Goal: Task Accomplishment & Management: Manage account settings

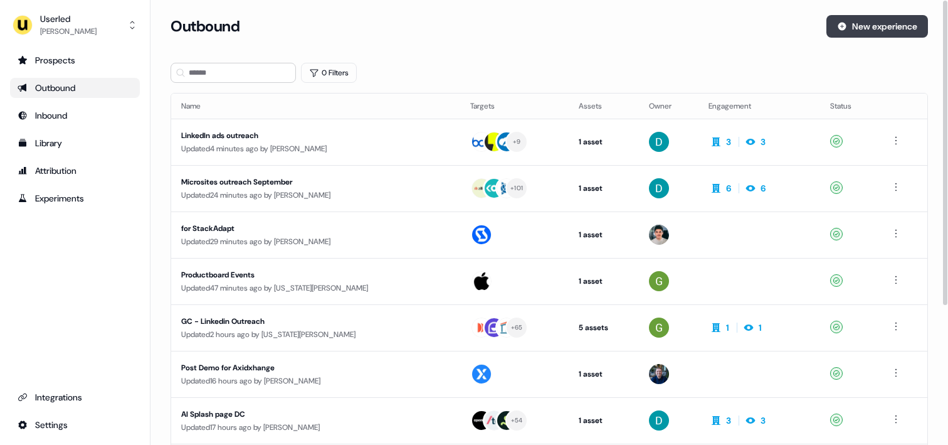
click at [883, 22] on button "New experience" at bounding box center [877, 26] width 102 height 23
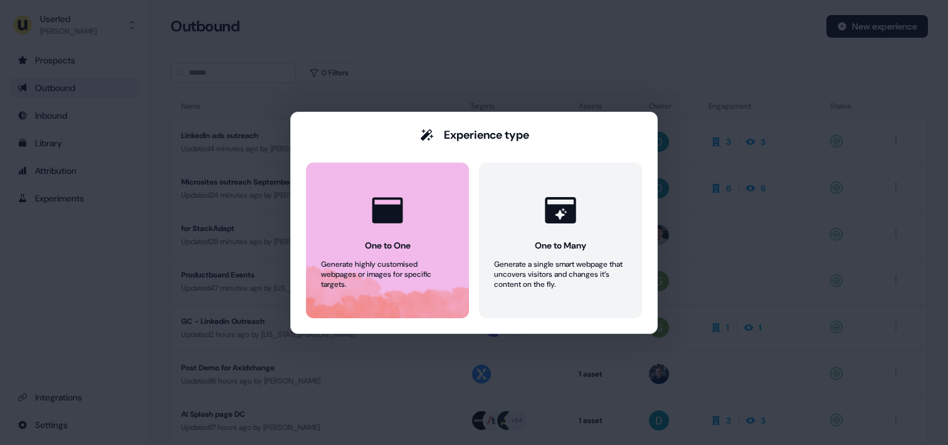
click at [421, 194] on button "One to One Generate highly customised webpages or images for specific targets." at bounding box center [387, 240] width 163 height 156
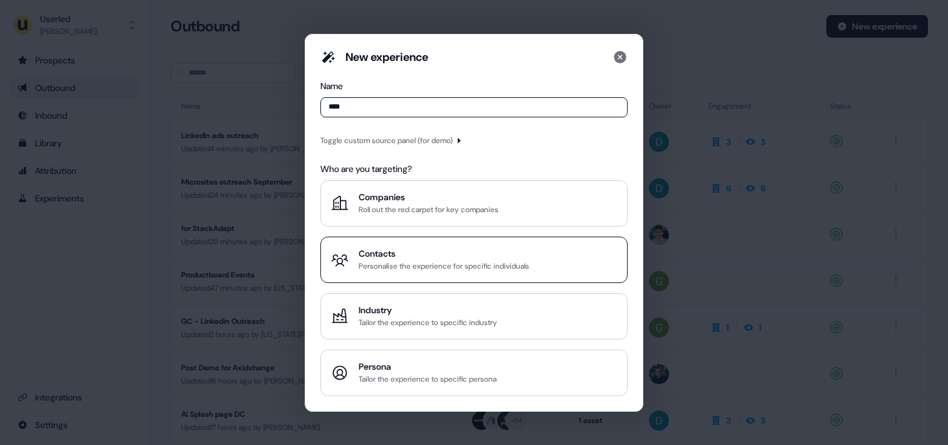
type input "****"
click at [401, 256] on div "Contacts" at bounding box center [444, 253] width 171 height 13
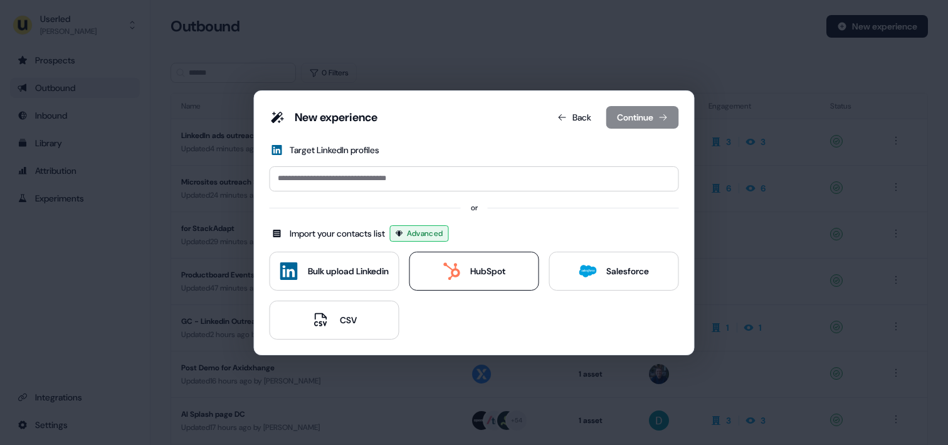
click at [463, 280] on button "HubSpot" at bounding box center [474, 270] width 130 height 39
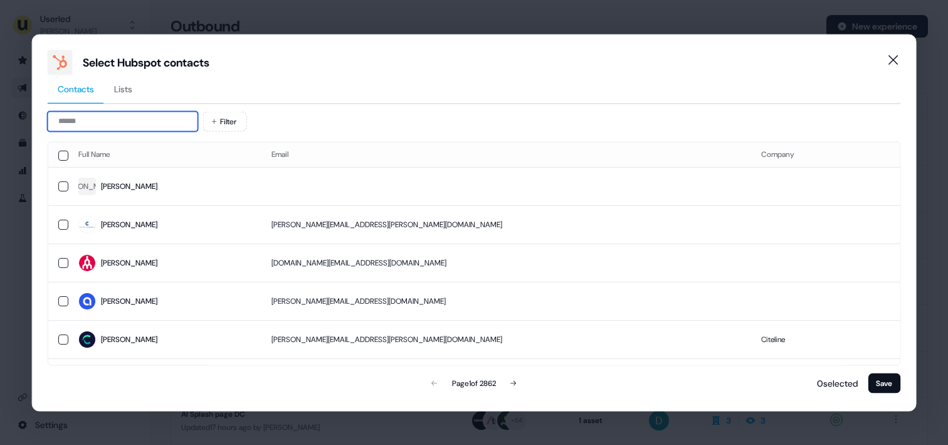
click at [86, 119] on input at bounding box center [123, 121] width 150 height 20
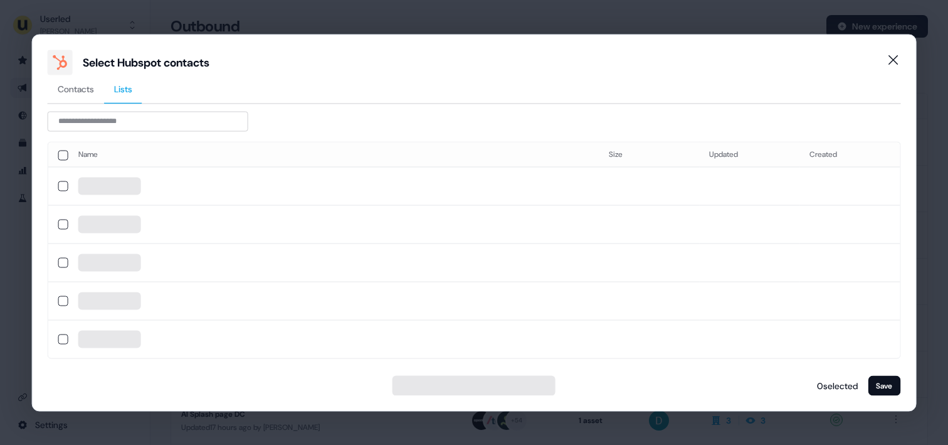
click at [129, 85] on span "Lists" at bounding box center [123, 88] width 18 height 13
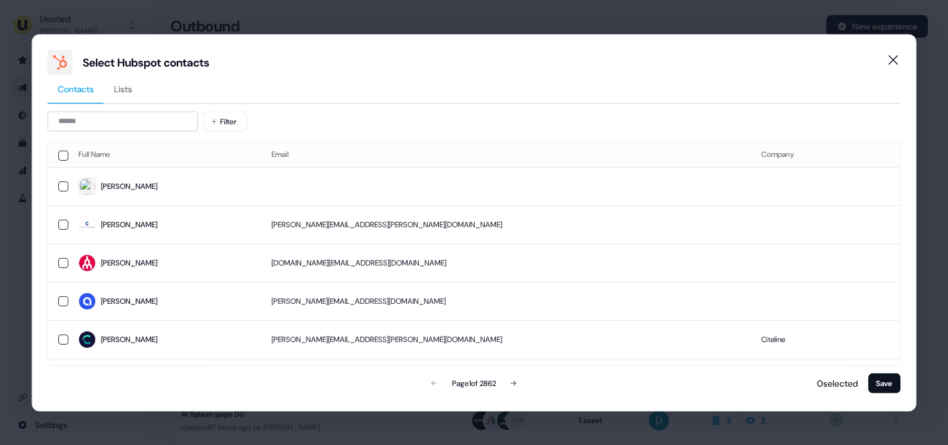
click at [84, 86] on span "Contacts" at bounding box center [76, 88] width 36 height 13
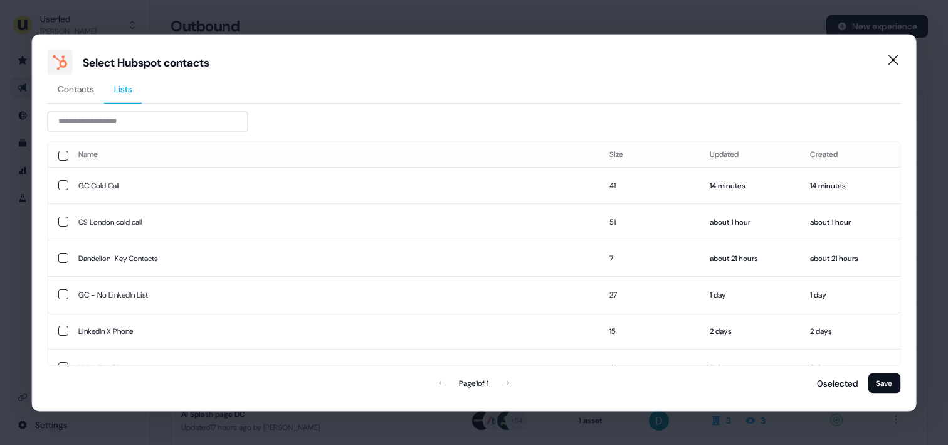
click at [122, 88] on span "Lists" at bounding box center [123, 88] width 18 height 13
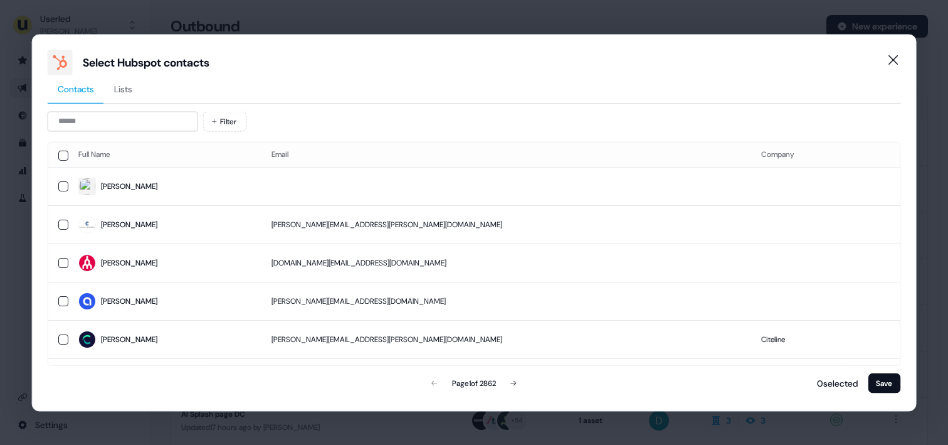
click at [88, 87] on span "Contacts" at bounding box center [76, 88] width 36 height 13
click at [121, 90] on span "Lists" at bounding box center [123, 88] width 18 height 13
click at [84, 88] on span "Contacts" at bounding box center [76, 88] width 36 height 13
click at [120, 89] on span "Lists" at bounding box center [123, 88] width 18 height 13
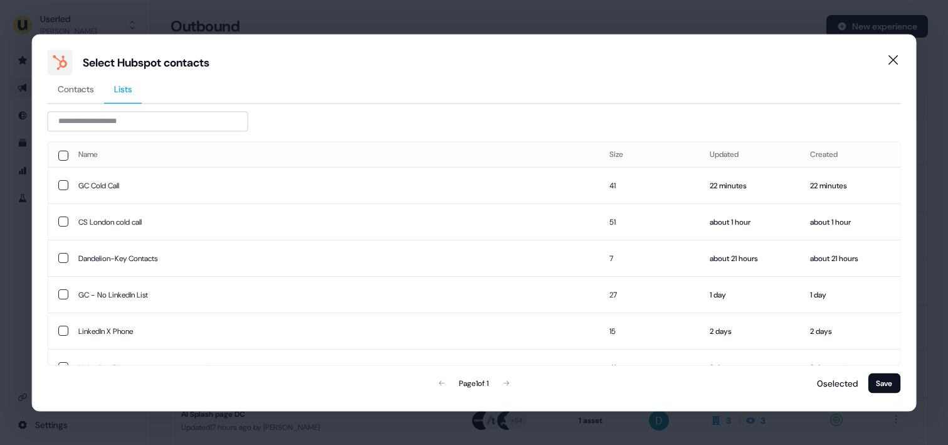
click at [87, 89] on span "Contacts" at bounding box center [76, 88] width 36 height 13
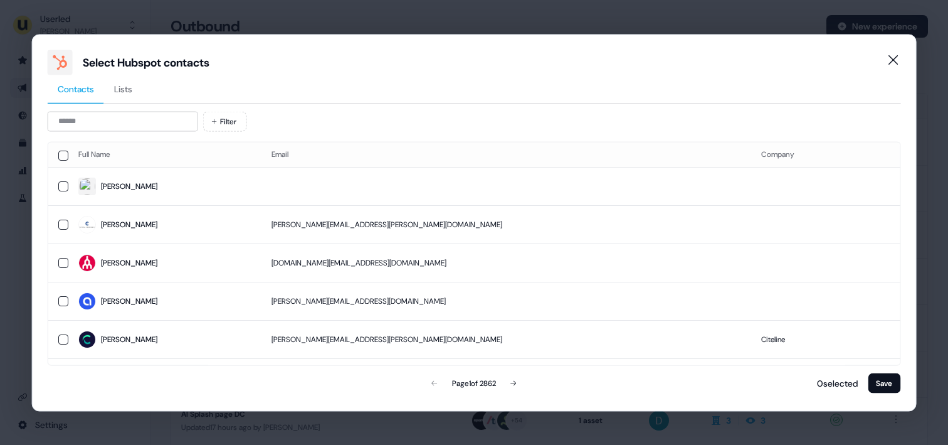
click at [129, 89] on span "Lists" at bounding box center [123, 88] width 18 height 13
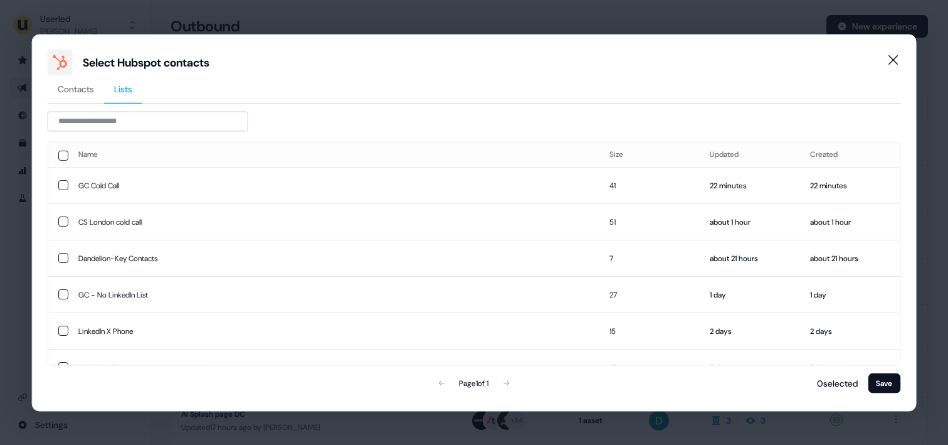
click at [88, 89] on span "Contacts" at bounding box center [76, 88] width 36 height 13
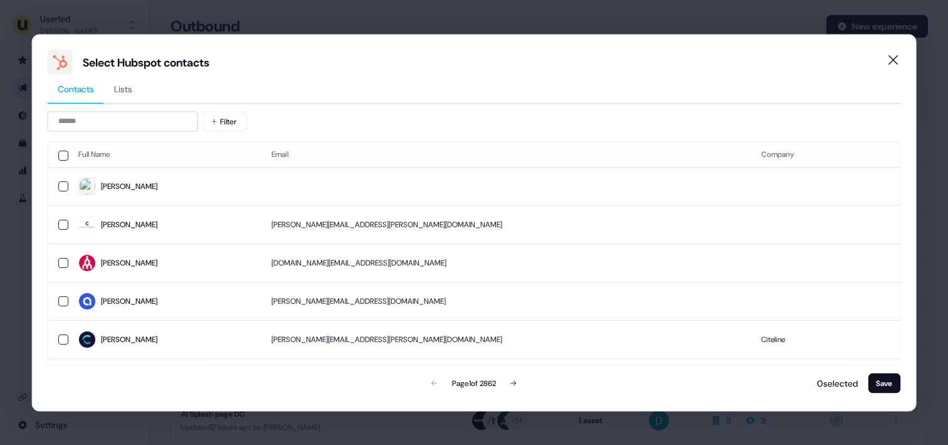
click at [123, 89] on span "Lists" at bounding box center [123, 88] width 18 height 13
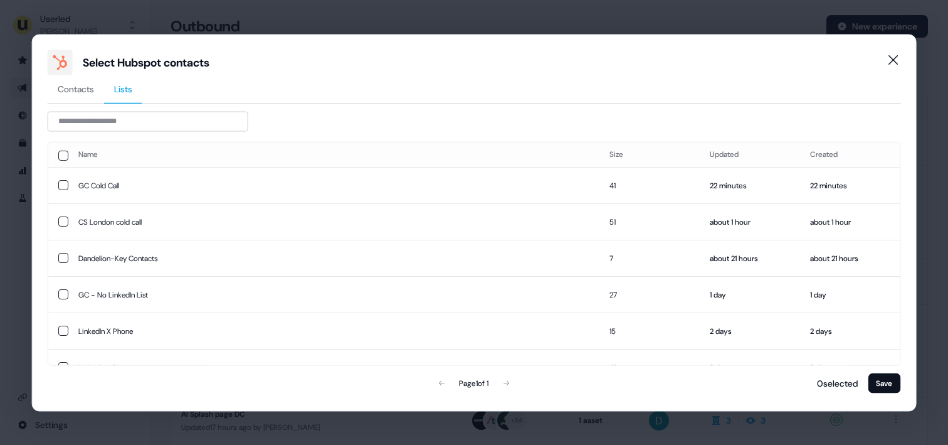
click at [83, 89] on span "Contacts" at bounding box center [76, 88] width 36 height 13
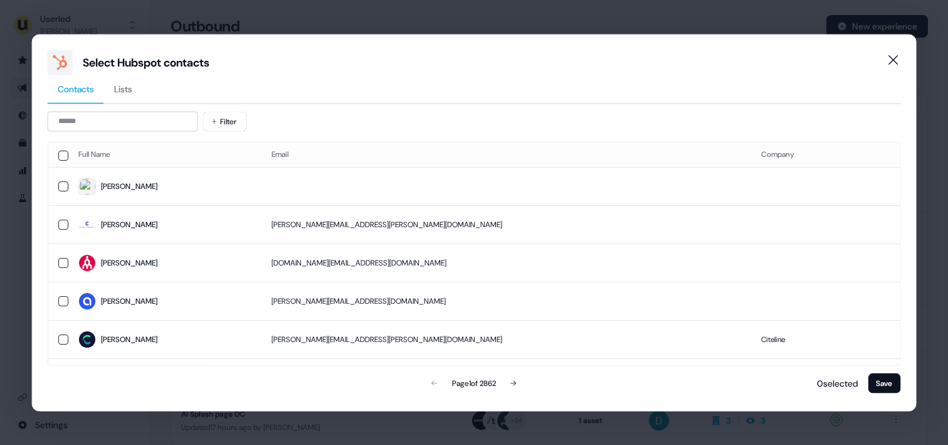
click at [124, 89] on span "Lists" at bounding box center [123, 88] width 18 height 13
click at [75, 90] on span "Contacts" at bounding box center [76, 88] width 36 height 13
click at [129, 93] on span "Lists" at bounding box center [123, 88] width 18 height 13
click at [78, 89] on span "Contacts" at bounding box center [76, 88] width 36 height 13
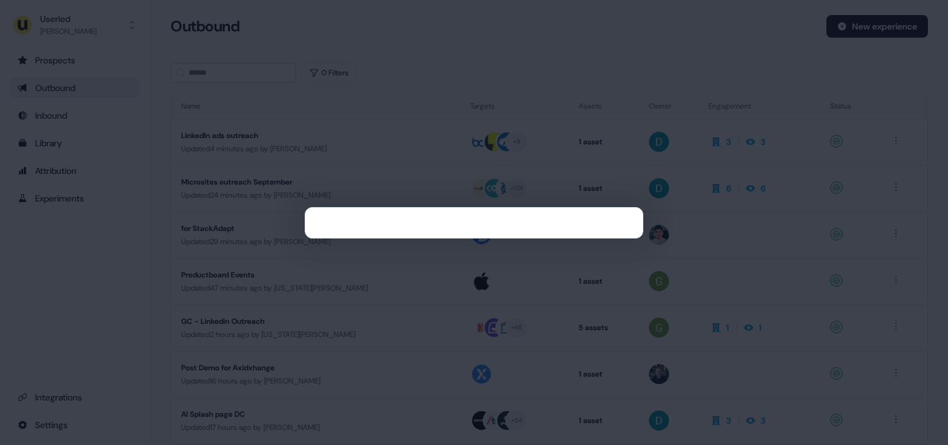
click at [290, 16] on div at bounding box center [474, 222] width 948 height 445
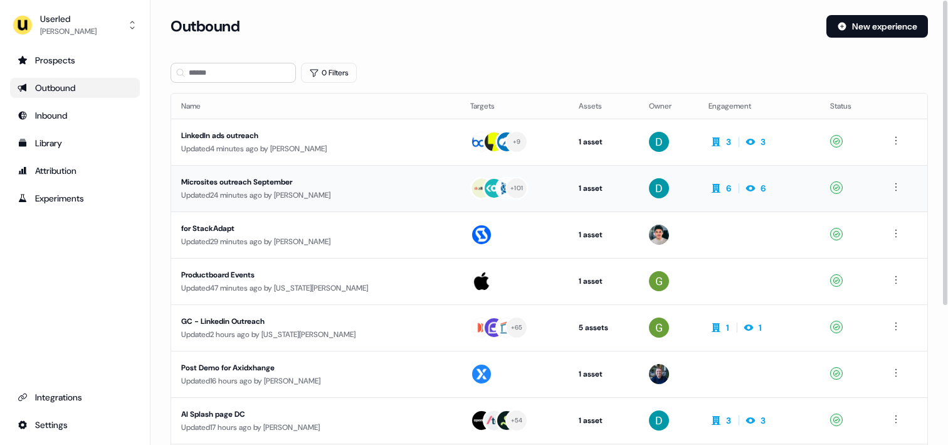
click at [322, 194] on div "Updated 24 minutes ago by [PERSON_NAME]" at bounding box center [315, 195] width 269 height 13
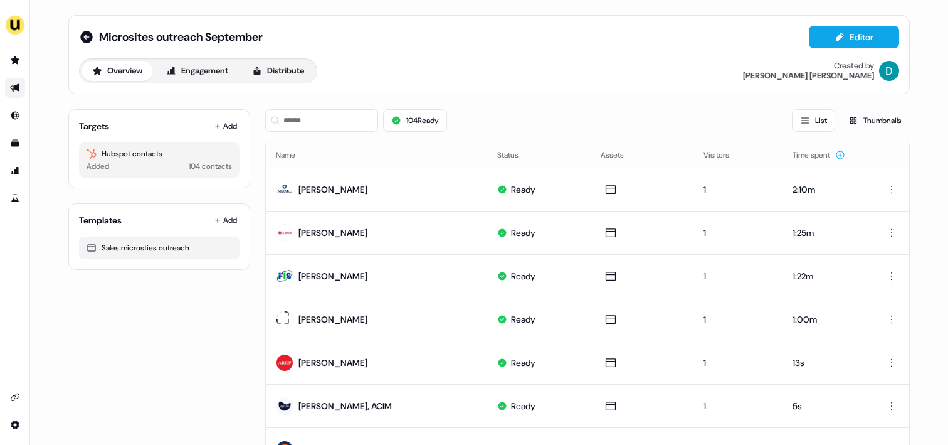
drag, startPoint x: 158, startPoint y: 153, endPoint x: 199, endPoint y: 153, distance: 40.8
click at [199, 153] on div "Hubspot contacts" at bounding box center [159, 153] width 145 height 13
click at [198, 153] on div "Hubspot contacts" at bounding box center [159, 153] width 145 height 13
click at [296, 77] on button "Distribute" at bounding box center [277, 71] width 73 height 20
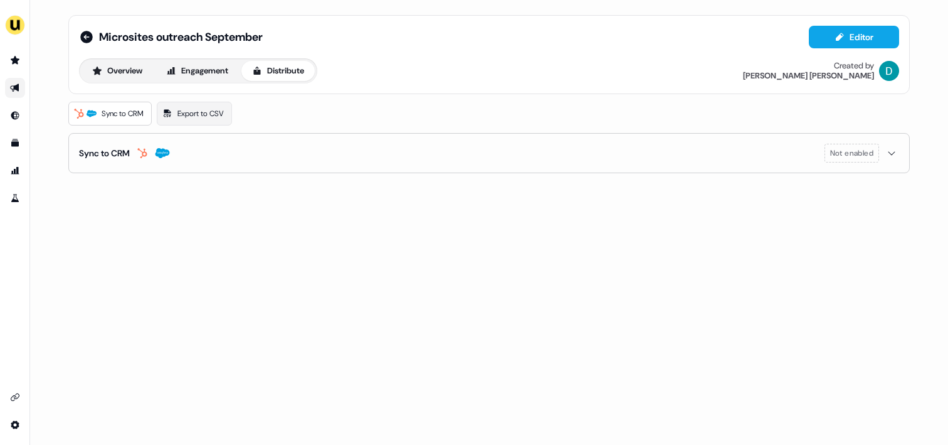
click at [117, 111] on span "Sync to CRM" at bounding box center [123, 113] width 42 height 13
click at [261, 140] on button "Sync to CRM Not enabled" at bounding box center [489, 153] width 820 height 39
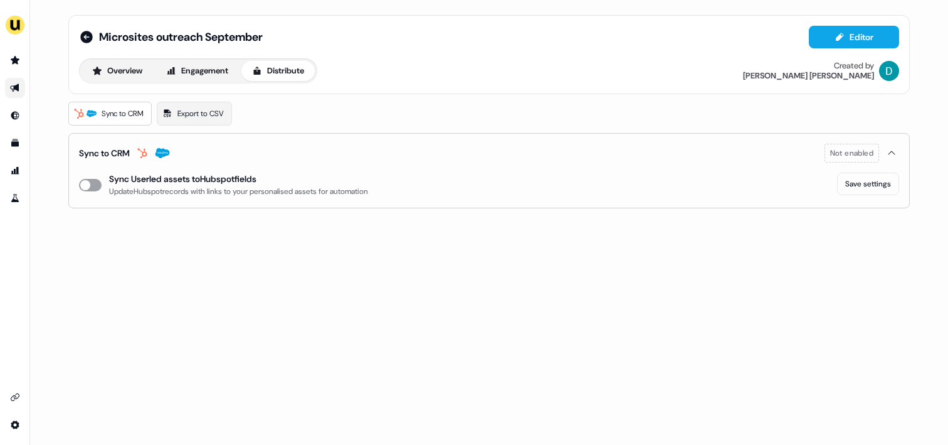
click at [89, 184] on button "enable-crm-asset-sync" at bounding box center [90, 185] width 23 height 13
click at [79, 236] on div "Microsites outreach September Editor Overview Engagement Distribute Created by …" at bounding box center [489, 222] width 918 height 445
click at [83, 217] on div "Microsites outreach September Editor Overview Engagement Distribute Created by …" at bounding box center [489, 111] width 872 height 223
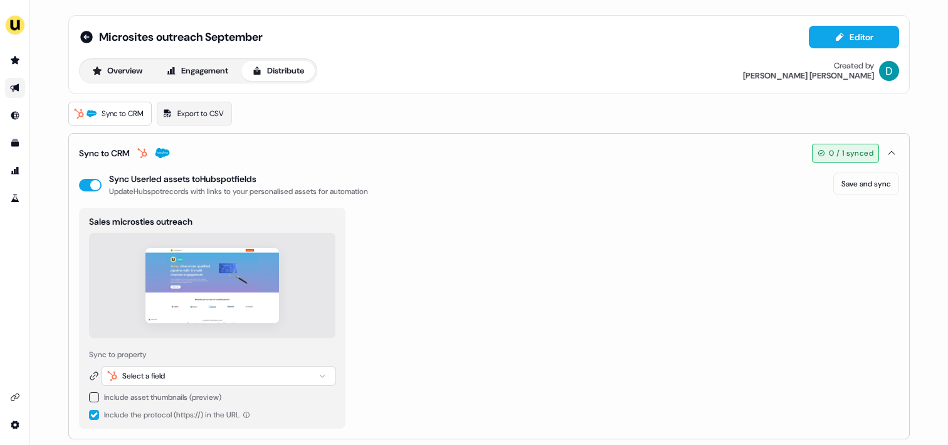
scroll to position [9, 0]
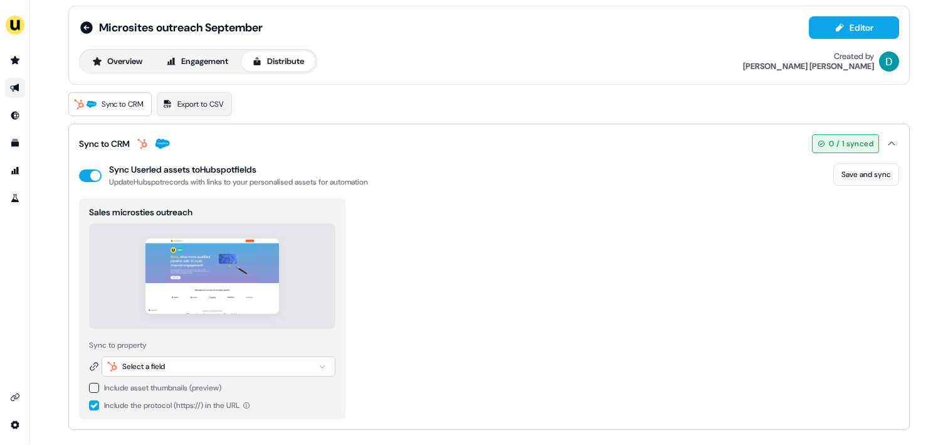
drag, startPoint x: 204, startPoint y: 169, endPoint x: 278, endPoint y: 170, distance: 74.0
click at [278, 170] on div "Sync Userled assets to Hubspot fields" at bounding box center [238, 169] width 259 height 13
click at [102, 55] on button "Overview" at bounding box center [117, 61] width 71 height 20
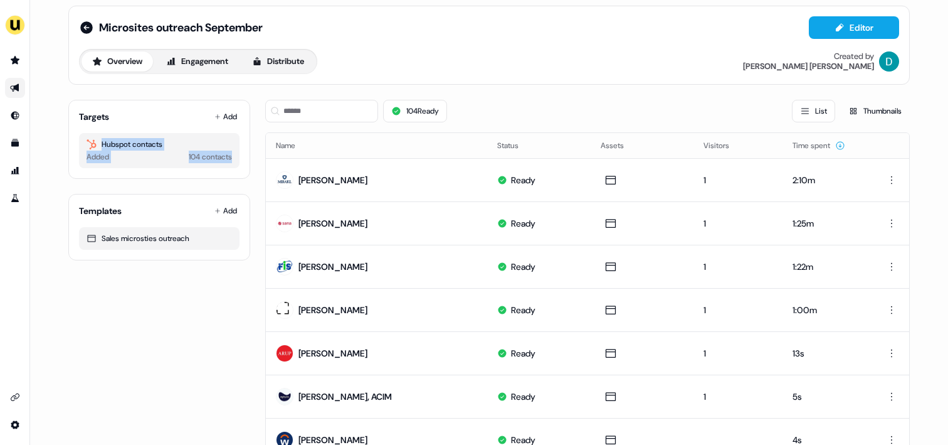
drag, startPoint x: 100, startPoint y: 144, endPoint x: 229, endPoint y: 162, distance: 130.4
click at [229, 162] on div "Hubspot contacts Added 104 contacts" at bounding box center [159, 150] width 161 height 35
click at [230, 161] on div "Hubspot contacts Added 104 contacts" at bounding box center [159, 150] width 161 height 35
drag, startPoint x: 230, startPoint y: 160, endPoint x: 97, endPoint y: 145, distance: 134.4
click at [97, 145] on div "Hubspot contacts Added 104 contacts" at bounding box center [159, 150] width 161 height 35
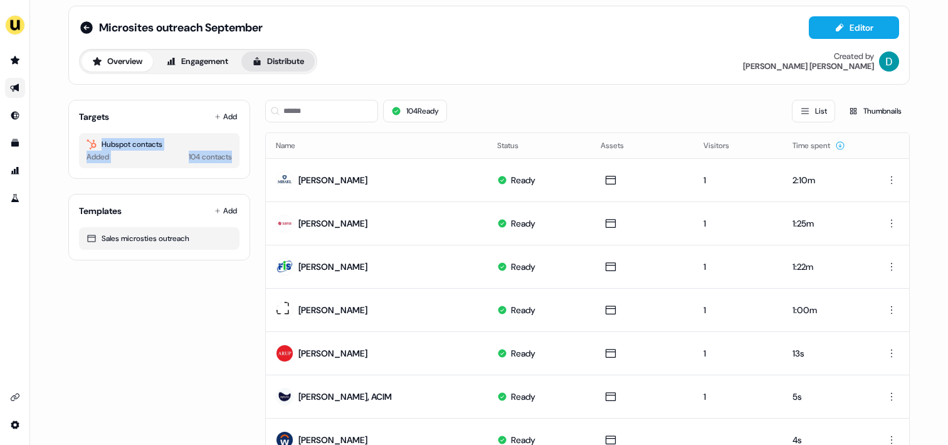
click at [286, 63] on button "Distribute" at bounding box center [277, 61] width 73 height 20
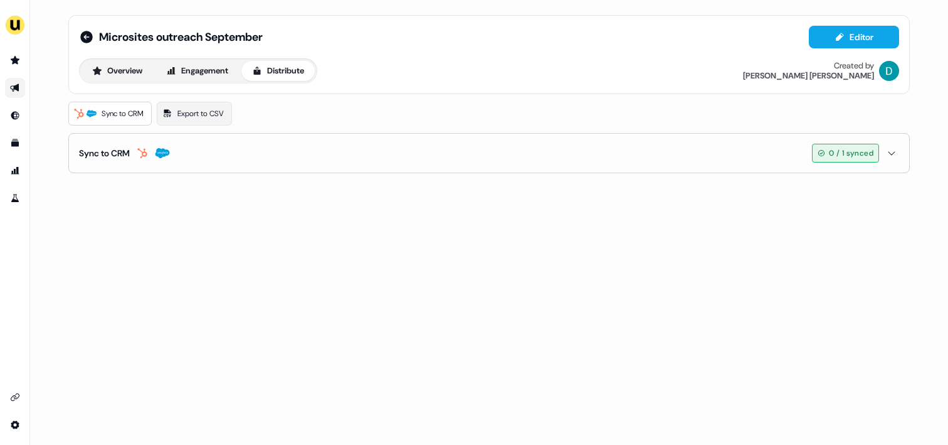
click at [130, 120] on link "Sync to CRM" at bounding box center [109, 114] width 83 height 24
click at [146, 142] on button "Sync to CRM 0 / 1 synced" at bounding box center [489, 153] width 820 height 39
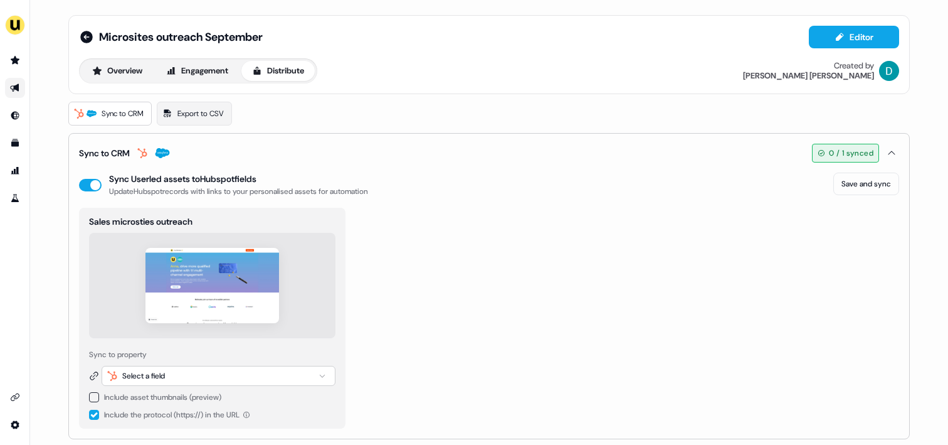
scroll to position [9, 0]
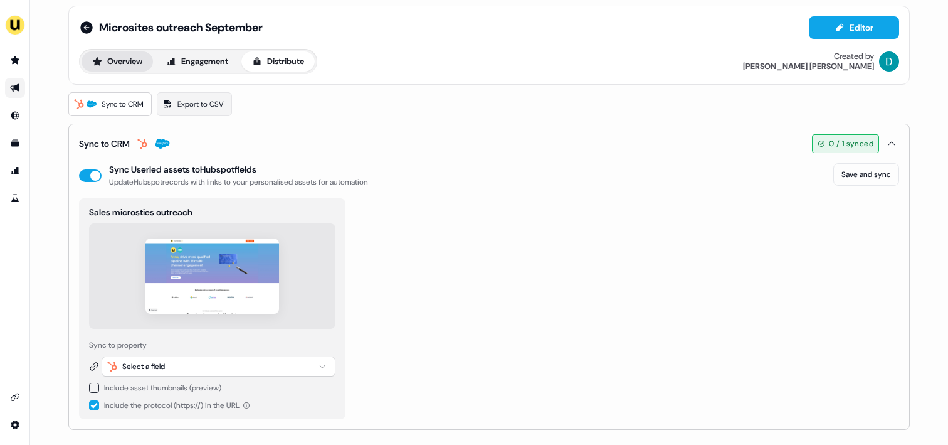
click at [116, 68] on button "Overview" at bounding box center [117, 61] width 71 height 20
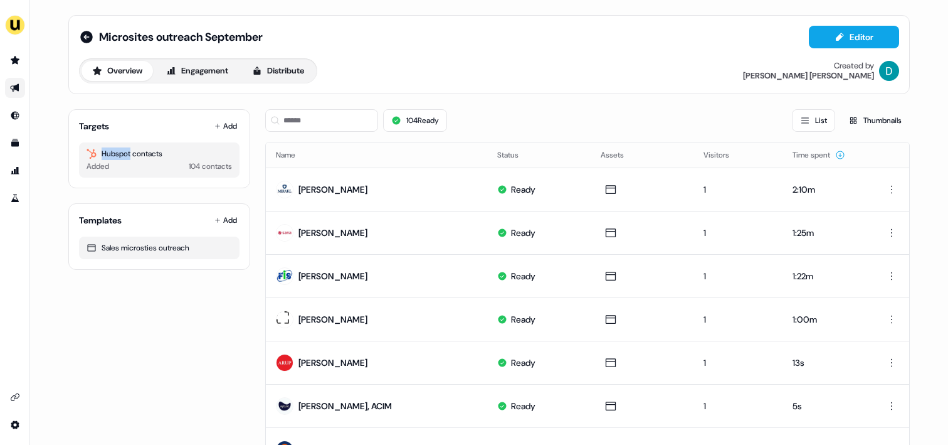
drag, startPoint x: 100, startPoint y: 152, endPoint x: 130, endPoint y: 152, distance: 30.1
click at [130, 152] on div "Hubspot contacts" at bounding box center [159, 153] width 145 height 13
click at [147, 155] on div "Hubspot contacts" at bounding box center [159, 153] width 145 height 13
click at [271, 77] on button "Distribute" at bounding box center [277, 71] width 73 height 20
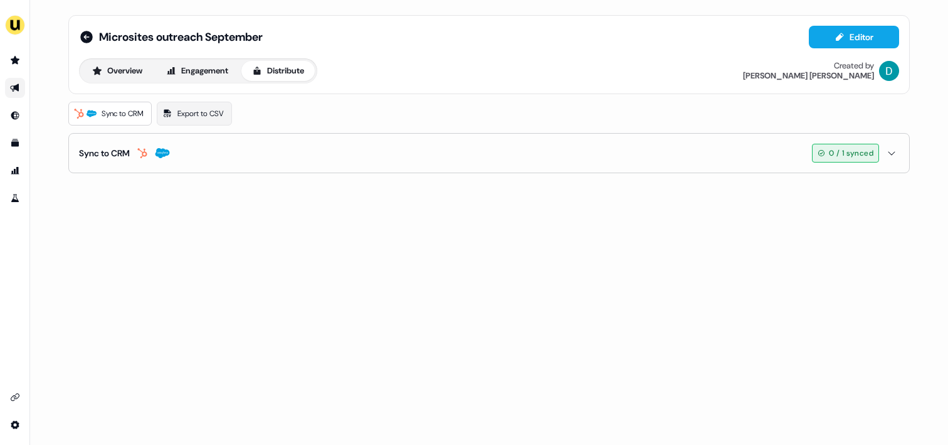
click at [142, 142] on button "Sync to CRM 0 / 1 synced" at bounding box center [489, 153] width 820 height 39
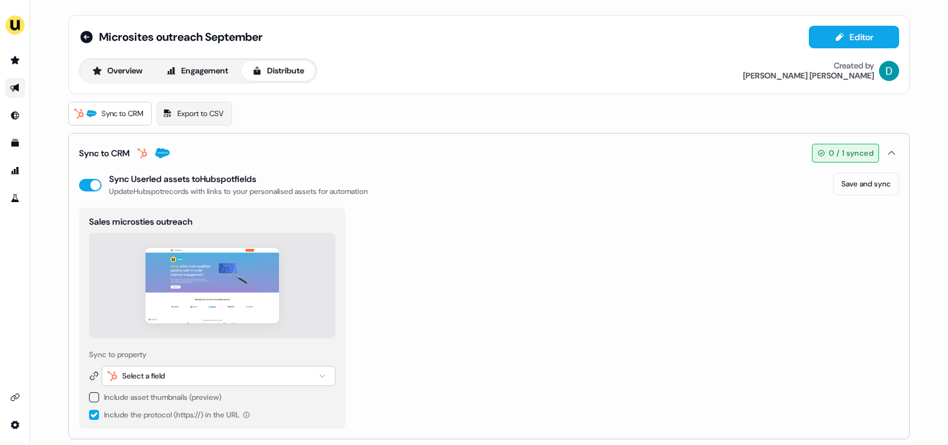
scroll to position [9, 0]
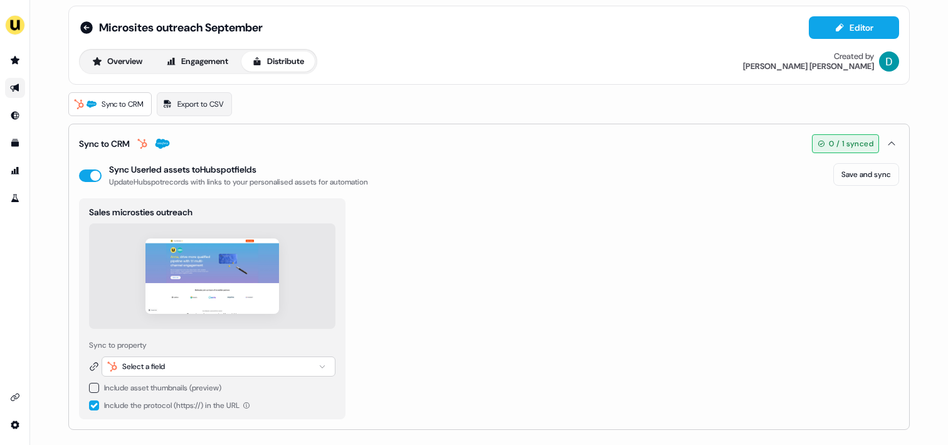
click at [46, 150] on div "Microsites outreach September Editor Overview Engagement Distribute Created by …" at bounding box center [489, 222] width 918 height 445
click at [48, 104] on div "Microsites outreach September Editor Overview Engagement Distribute Created by …" at bounding box center [489, 222] width 918 height 445
drag, startPoint x: 88, startPoint y: 345, endPoint x: 150, endPoint y: 346, distance: 62.7
click at [150, 346] on div "Sync to property" at bounding box center [212, 345] width 246 height 13
click at [159, 362] on div "Select a field" at bounding box center [143, 366] width 43 height 13
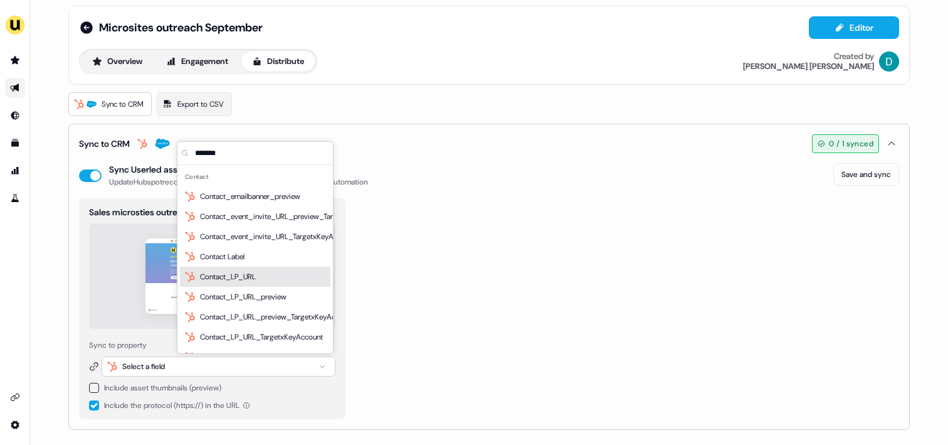
type input "*******"
click at [246, 280] on span "Contact_LP_URL" at bounding box center [228, 276] width 56 height 13
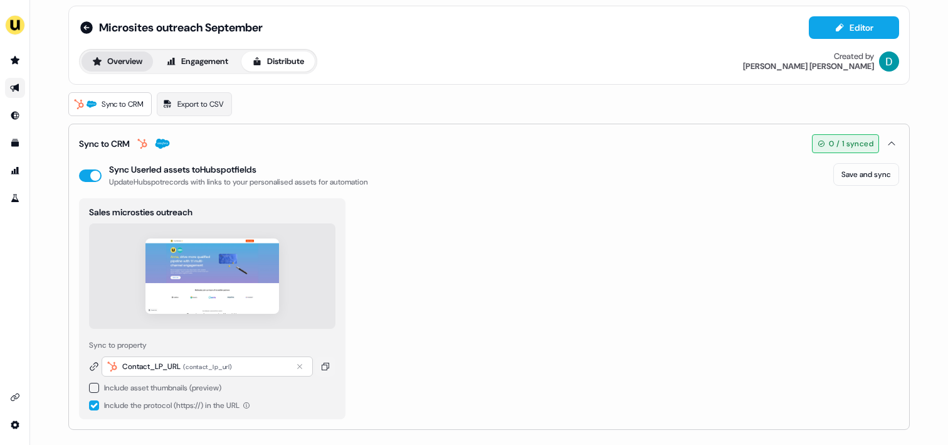
click at [103, 63] on button "Overview" at bounding box center [117, 61] width 71 height 20
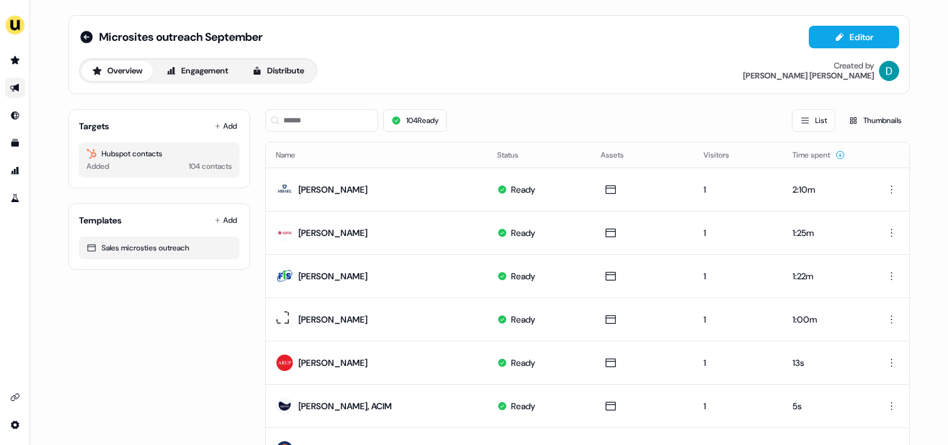
click at [315, 103] on div "104 Ready List Thumbnails" at bounding box center [587, 120] width 645 height 43
click at [280, 73] on button "Distribute" at bounding box center [277, 71] width 73 height 20
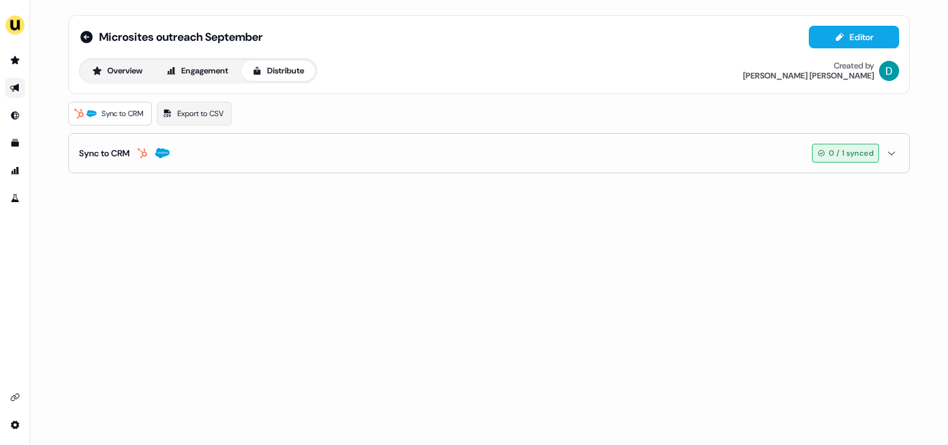
click at [129, 151] on div "Sync to CRM" at bounding box center [104, 153] width 51 height 13
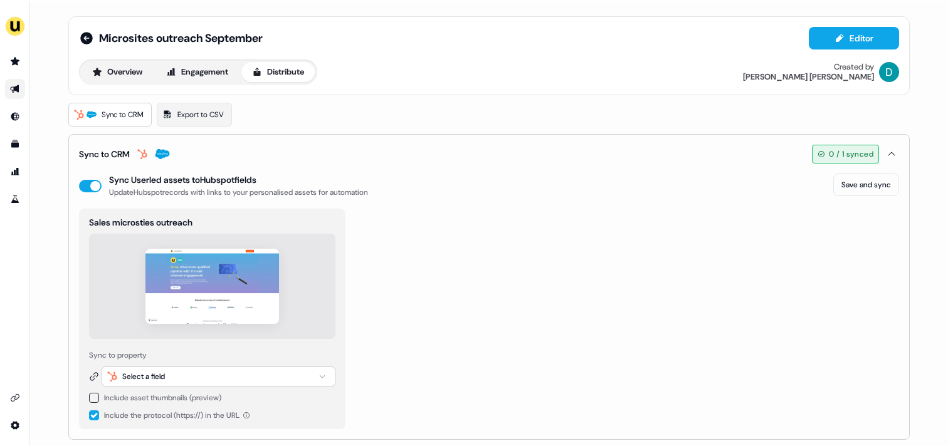
scroll to position [9, 0]
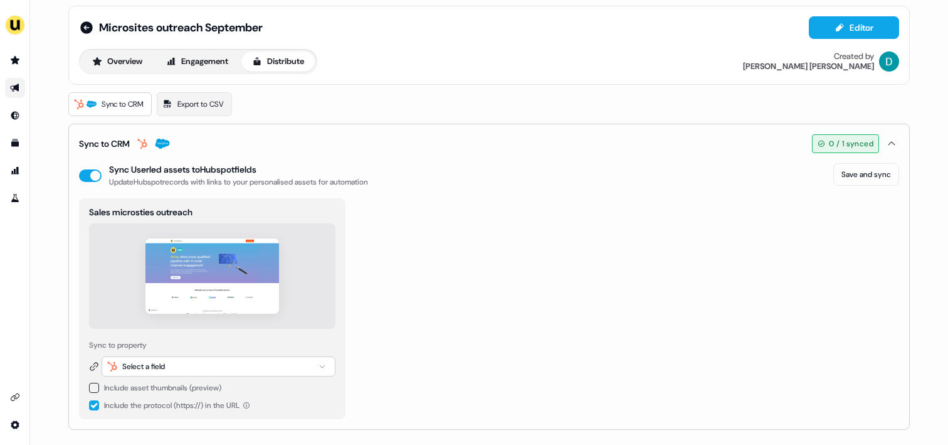
click at [164, 363] on div "Select a field" at bounding box center [143, 366] width 43 height 13
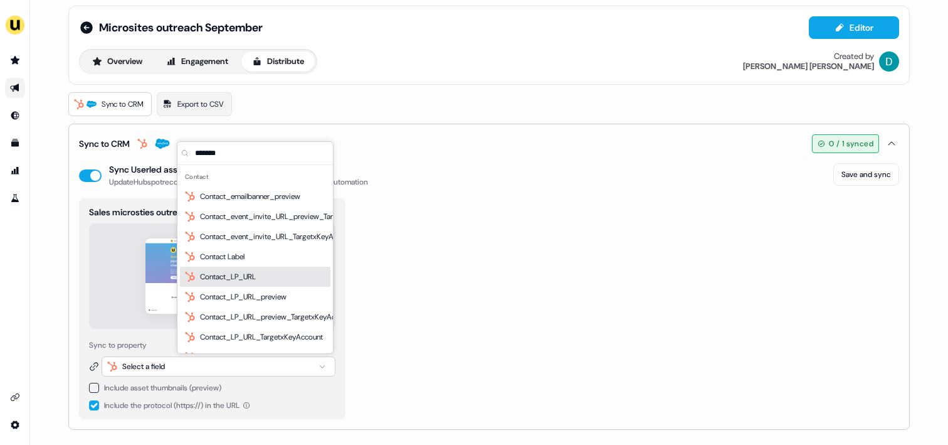
type input "*******"
click at [232, 277] on span "Contact_LP_URL" at bounding box center [228, 276] width 56 height 13
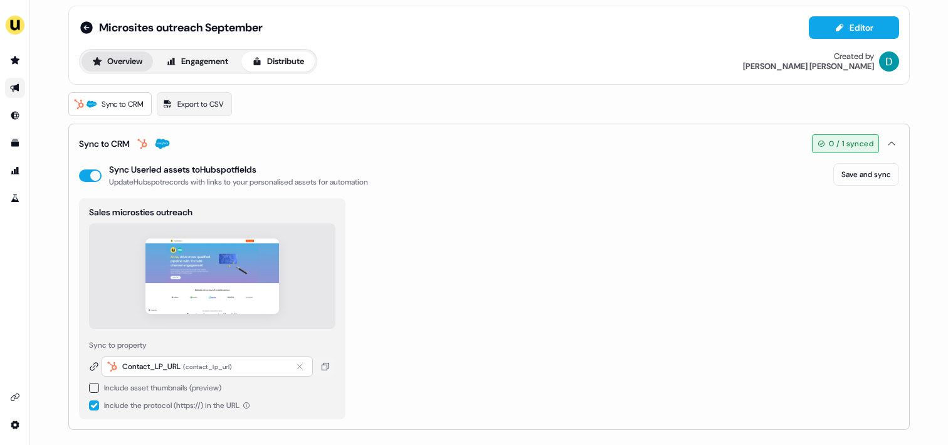
click at [130, 61] on button "Overview" at bounding box center [117, 61] width 71 height 20
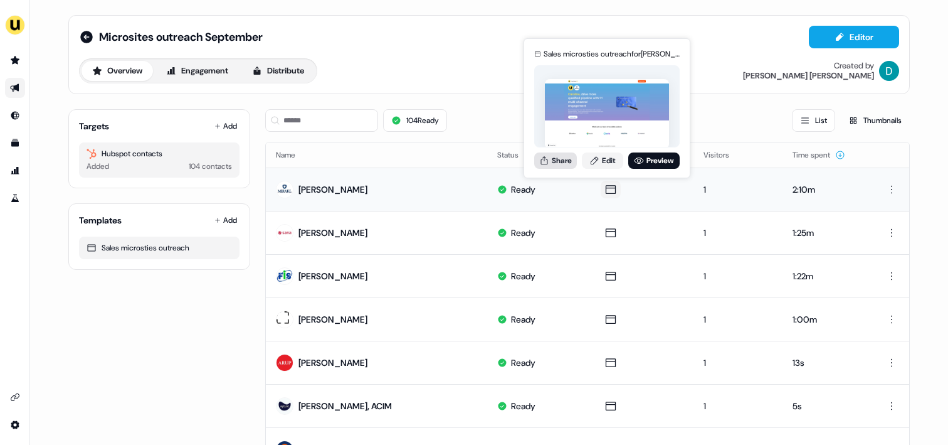
click at [561, 158] on button "Share" at bounding box center [555, 160] width 43 height 16
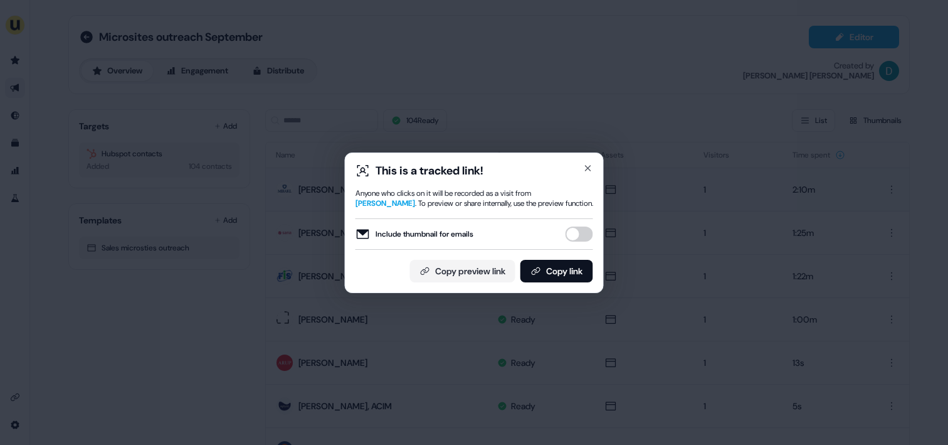
click at [571, 231] on button "Include thumbnail for emails" at bounding box center [580, 233] width 28 height 15
click at [564, 267] on button "Copy link" at bounding box center [556, 271] width 73 height 23
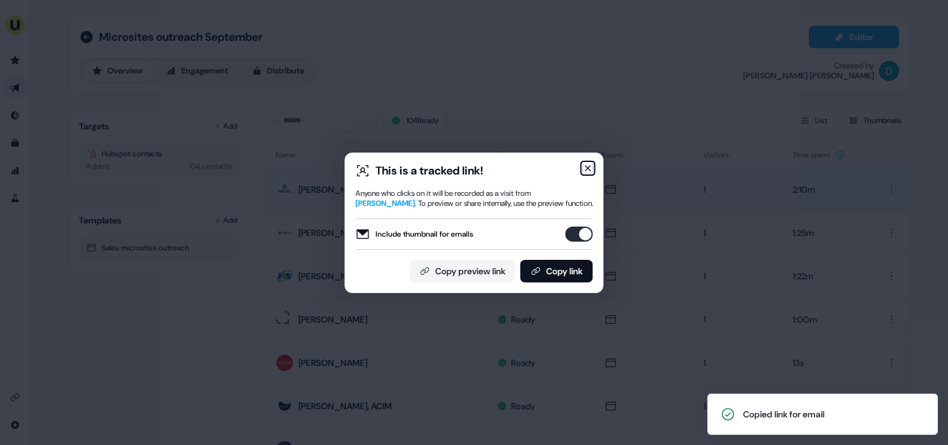
click at [590, 166] on icon "button" at bounding box center [588, 168] width 5 height 5
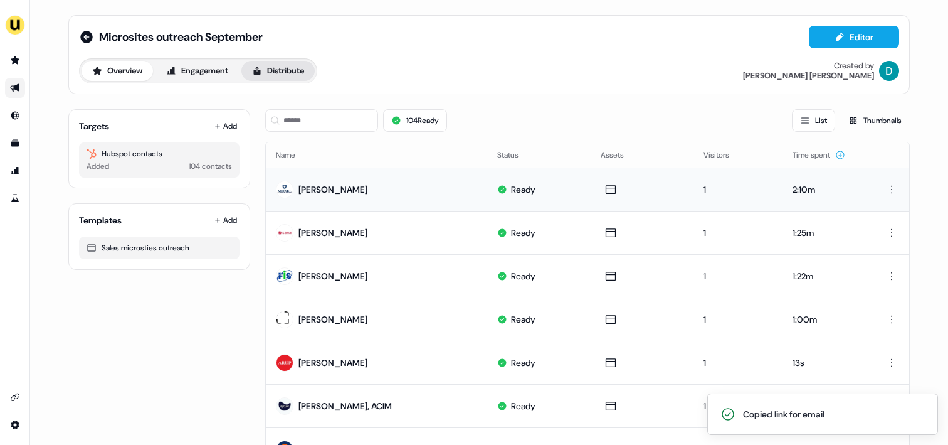
click at [262, 66] on icon at bounding box center [257, 71] width 10 height 10
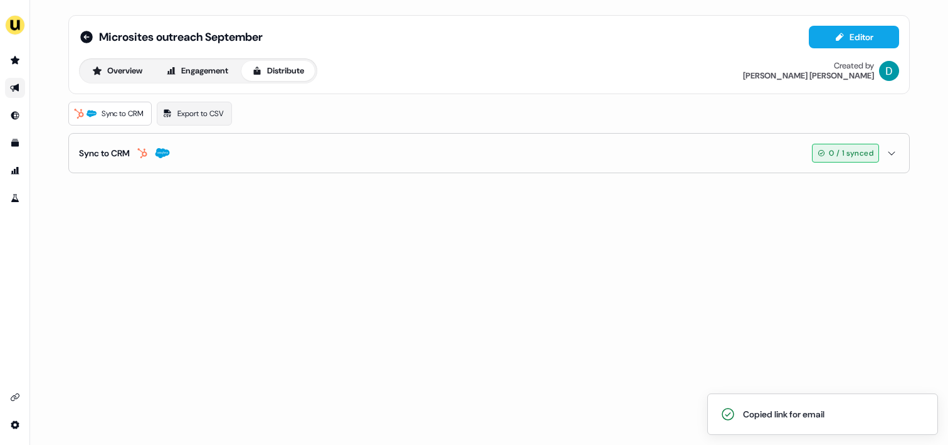
click at [156, 161] on button "Sync to CRM 0 / 1 synced" at bounding box center [489, 153] width 820 height 39
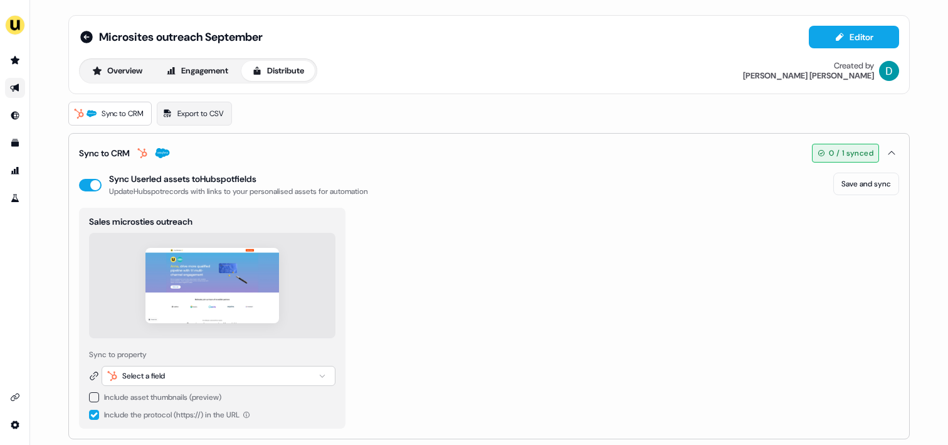
click at [93, 393] on button "button" at bounding box center [94, 397] width 10 height 10
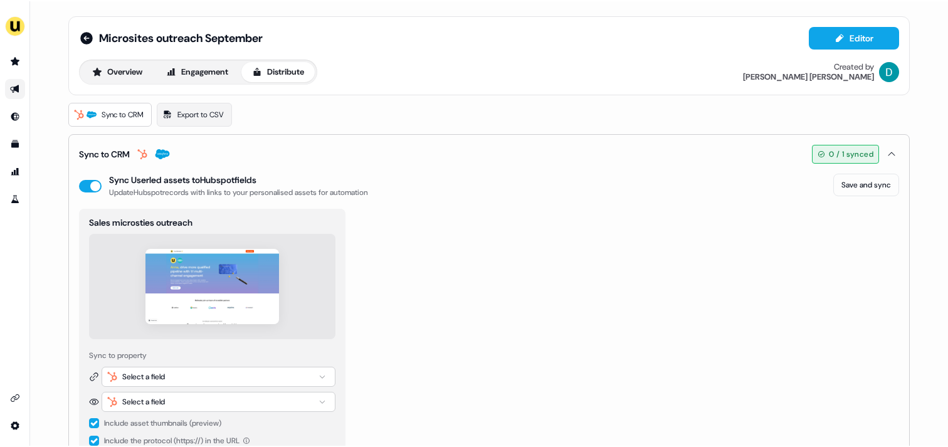
scroll to position [34, 0]
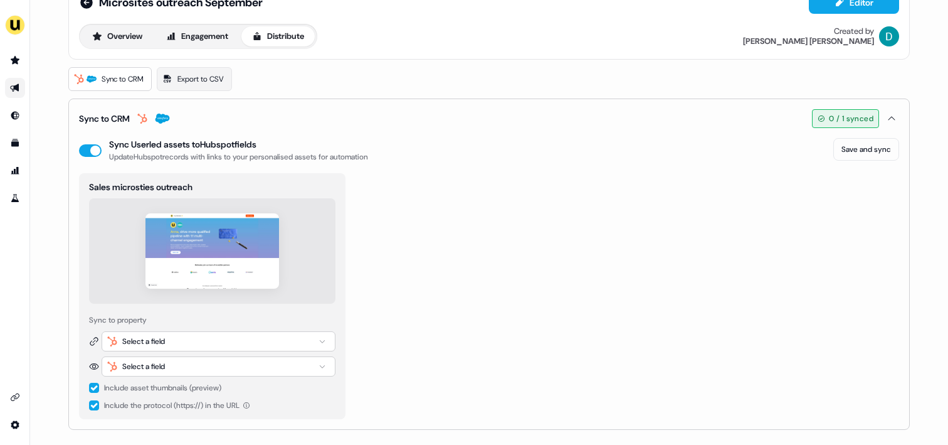
click at [213, 337] on div "Select a field" at bounding box center [219, 341] width 234 height 20
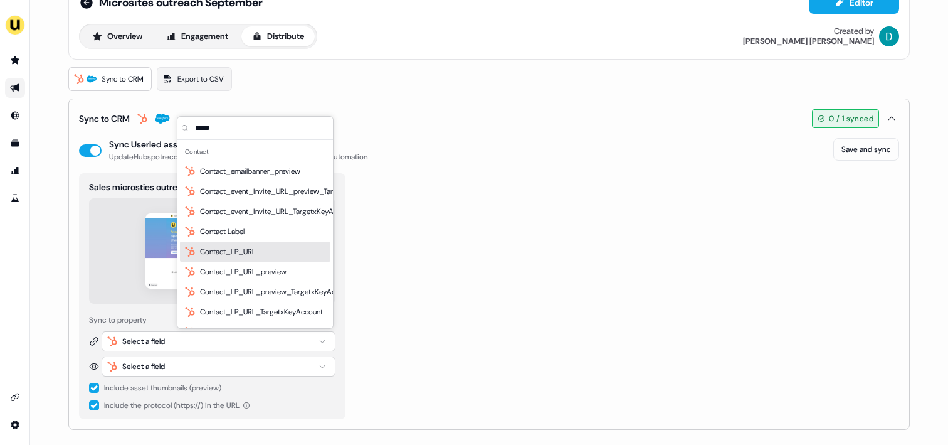
type input "*****"
click at [277, 255] on div "Contact_LP_URL" at bounding box center [255, 251] width 150 height 20
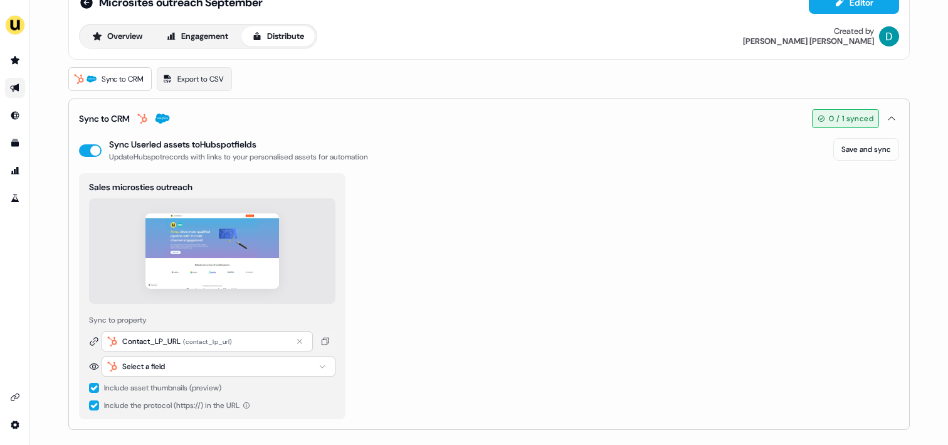
click at [186, 361] on div "Select a field" at bounding box center [219, 366] width 234 height 20
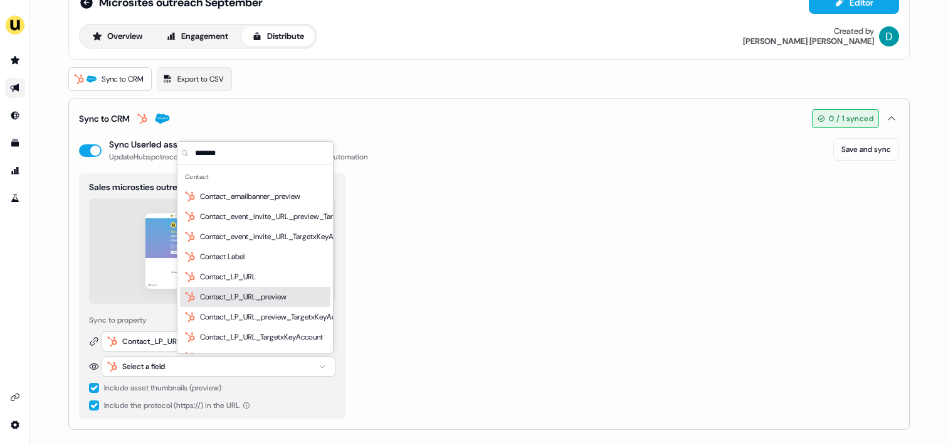
type input "*******"
click at [245, 294] on span "Contact_LP_URL_preview" at bounding box center [243, 296] width 87 height 13
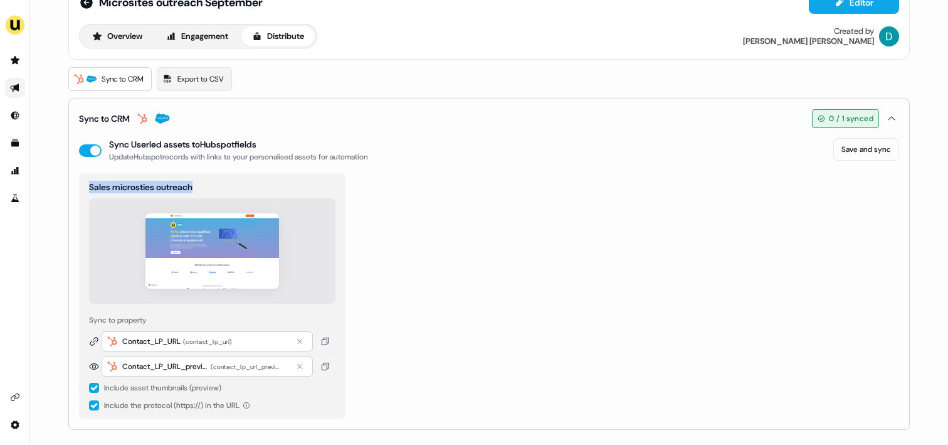
drag, startPoint x: 87, startPoint y: 184, endPoint x: 204, endPoint y: 184, distance: 117.9
click at [204, 184] on div "Sales microsties outreach" at bounding box center [212, 187] width 246 height 13
drag, startPoint x: 200, startPoint y: 184, endPoint x: 84, endPoint y: 185, distance: 116.0
click at [84, 185] on div "Sales microsties outreach Sync to property Contact_LP_URL ( contact_lp_url ) Co…" at bounding box center [212, 296] width 266 height 246
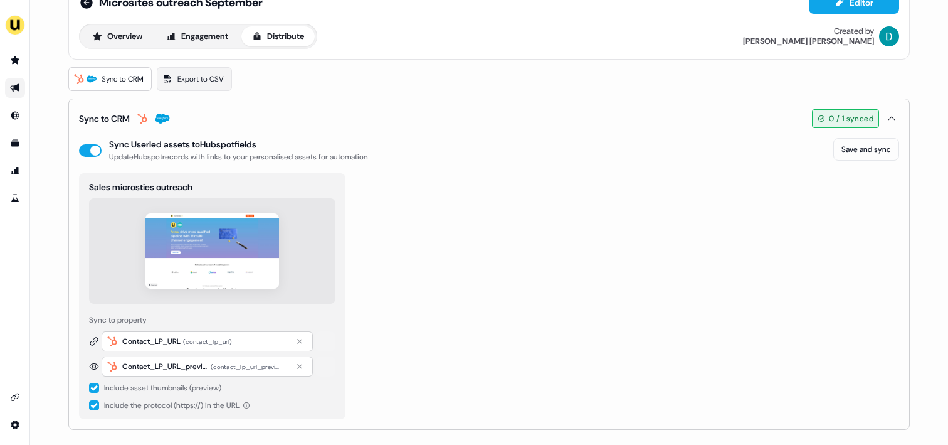
click at [61, 194] on div "Microsites outreach September Editor Overview Engagement Distribute Created by …" at bounding box center [489, 205] width 872 height 479
click at [206, 76] on span "Export to CSV" at bounding box center [200, 79] width 46 height 13
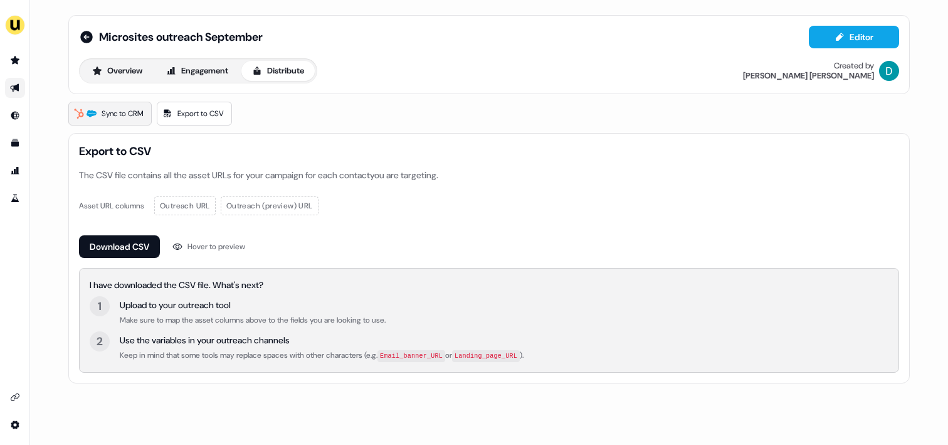
click at [135, 113] on span "Sync to CRM" at bounding box center [123, 113] width 42 height 13
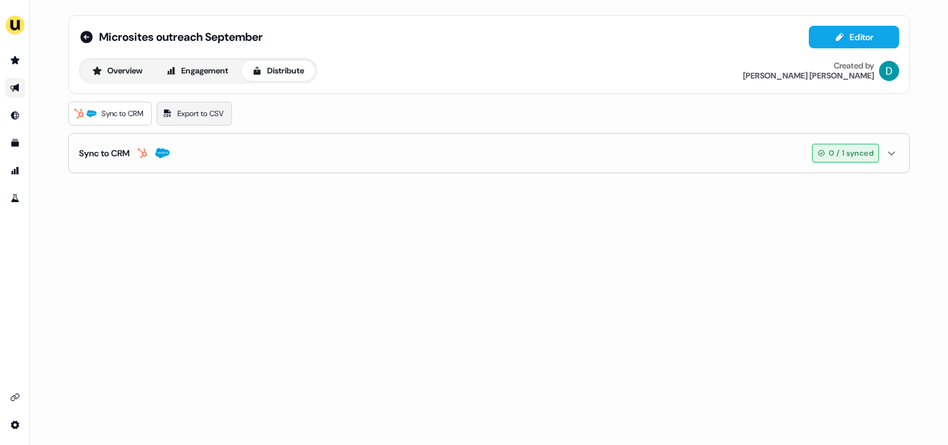
click at [205, 107] on span "Export to CSV" at bounding box center [200, 113] width 46 height 13
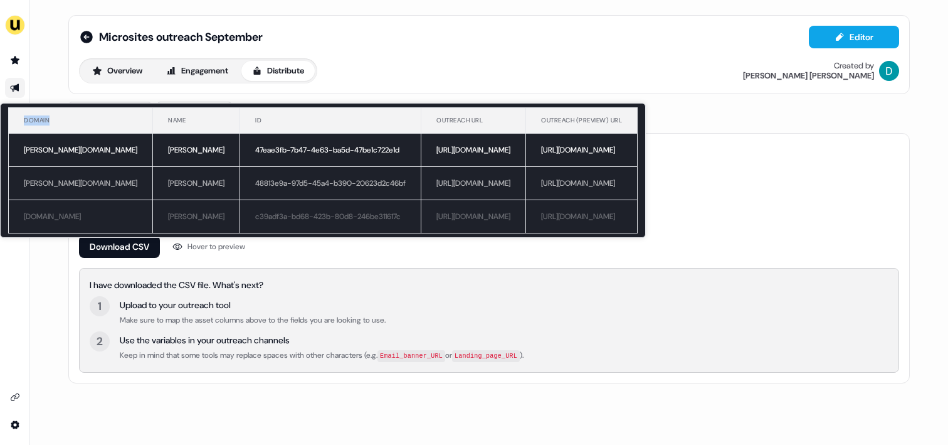
drag, startPoint x: 24, startPoint y: 120, endPoint x: 56, endPoint y: 120, distance: 32.6
click at [56, 120] on th "Domain" at bounding box center [81, 121] width 144 height 26
drag, startPoint x: 186, startPoint y: 119, endPoint x: 201, endPoint y: 119, distance: 15.7
click at [240, 119] on th "Id" at bounding box center [330, 121] width 181 height 26
drag, startPoint x: 373, startPoint y: 120, endPoint x: 431, endPoint y: 120, distance: 58.3
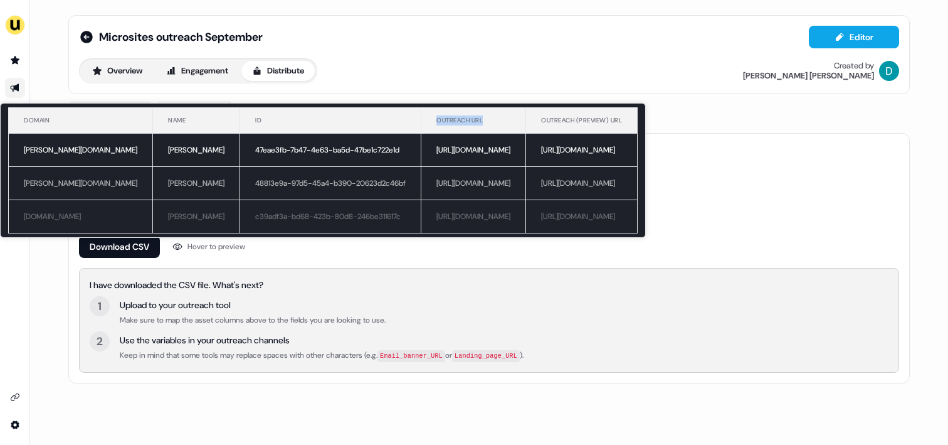
click at [431, 120] on th "Outreach URL" at bounding box center [473, 121] width 105 height 26
drag, startPoint x: 533, startPoint y: 121, endPoint x: 636, endPoint y: 122, distance: 103.5
click at [636, 121] on th "Outreach (preview) URL" at bounding box center [582, 121] width 112 height 26
drag, startPoint x: 374, startPoint y: 119, endPoint x: 432, endPoint y: 120, distance: 57.7
click at [432, 120] on th "Outreach URL" at bounding box center [473, 121] width 105 height 26
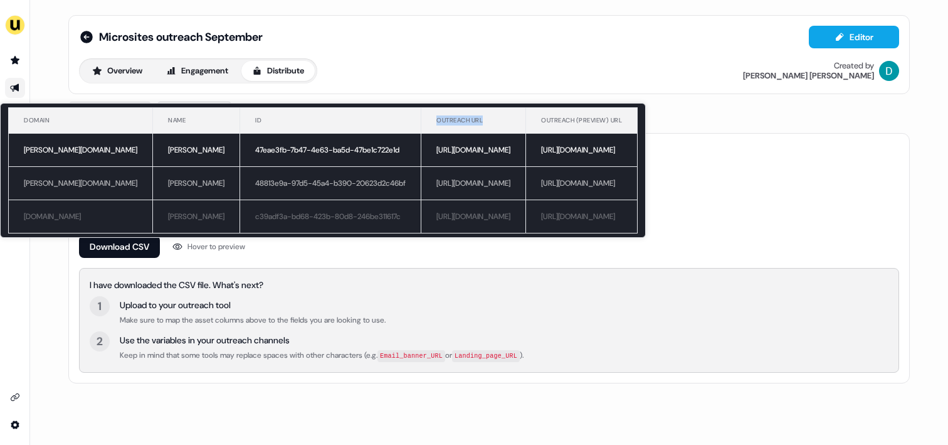
drag, startPoint x: 373, startPoint y: 150, endPoint x: 514, endPoint y: 149, distance: 141.1
click at [514, 149] on td "[URL][DOMAIN_NAME]" at bounding box center [473, 150] width 105 height 33
drag, startPoint x: 539, startPoint y: 148, endPoint x: 704, endPoint y: 148, distance: 164.9
click at [638, 148] on td "[URL][DOMAIN_NAME]" at bounding box center [582, 150] width 112 height 33
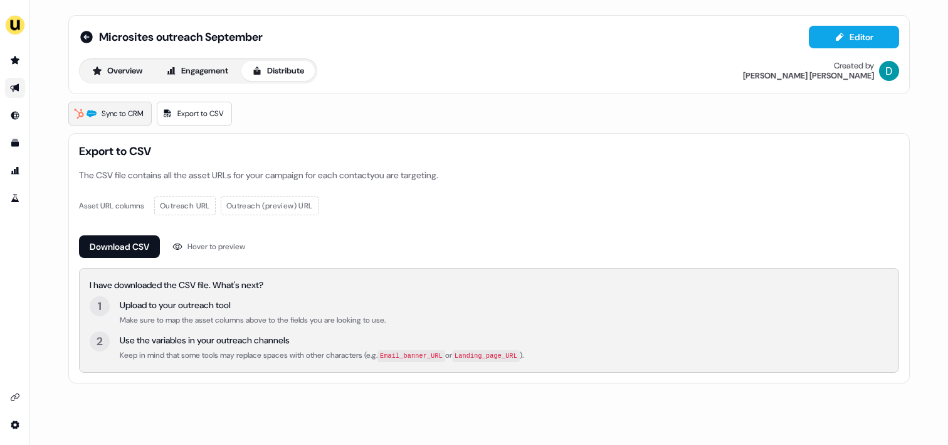
click at [100, 117] on link "Sync to CRM" at bounding box center [109, 114] width 83 height 24
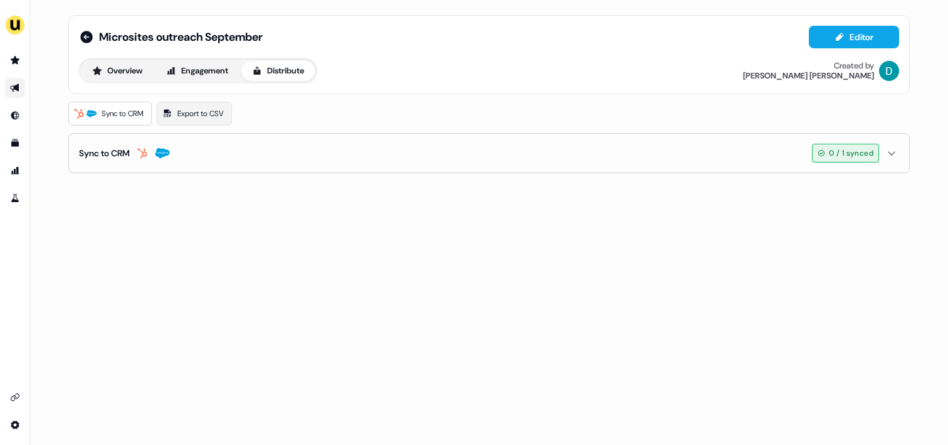
click at [150, 149] on icon "button" at bounding box center [142, 153] width 15 height 10
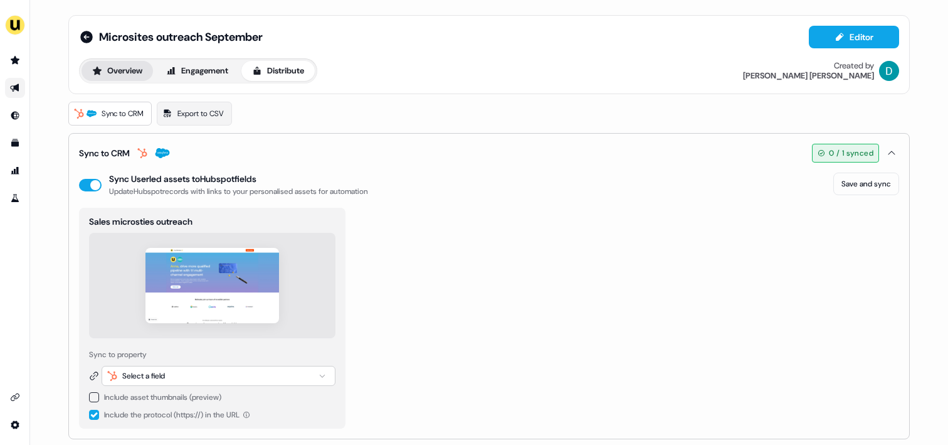
click at [120, 72] on button "Overview" at bounding box center [117, 71] width 71 height 20
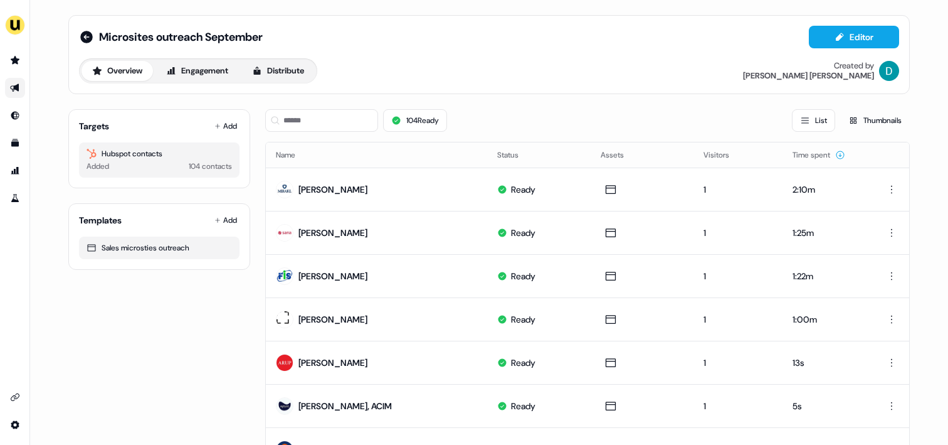
click at [21, 83] on link "Go to outbound experience" at bounding box center [15, 88] width 20 height 20
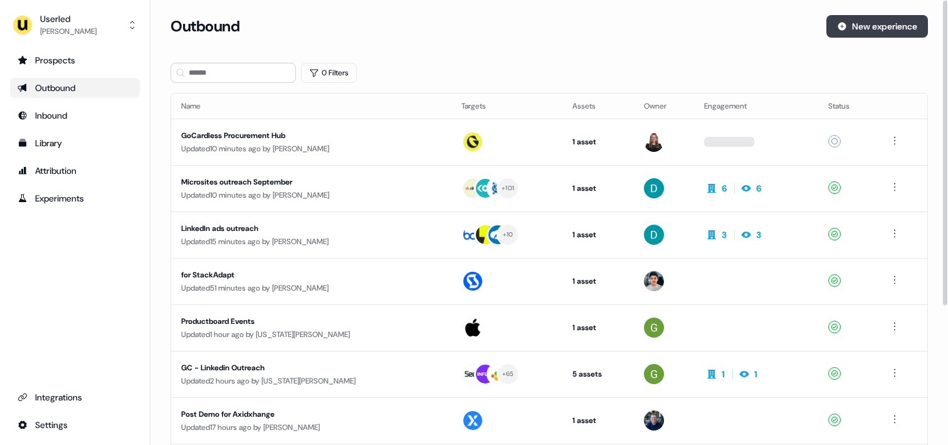
click at [880, 29] on button "New experience" at bounding box center [877, 26] width 102 height 23
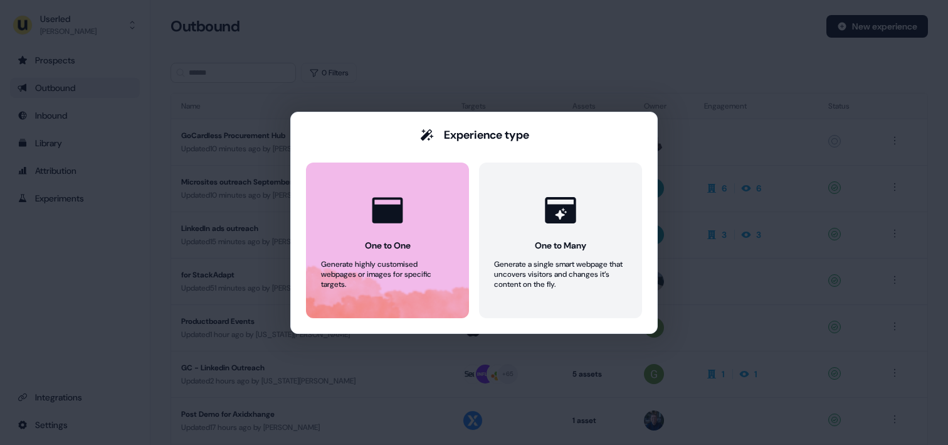
click at [430, 211] on button "One to One Generate highly customised webpages or images for specific targets." at bounding box center [387, 240] width 163 height 156
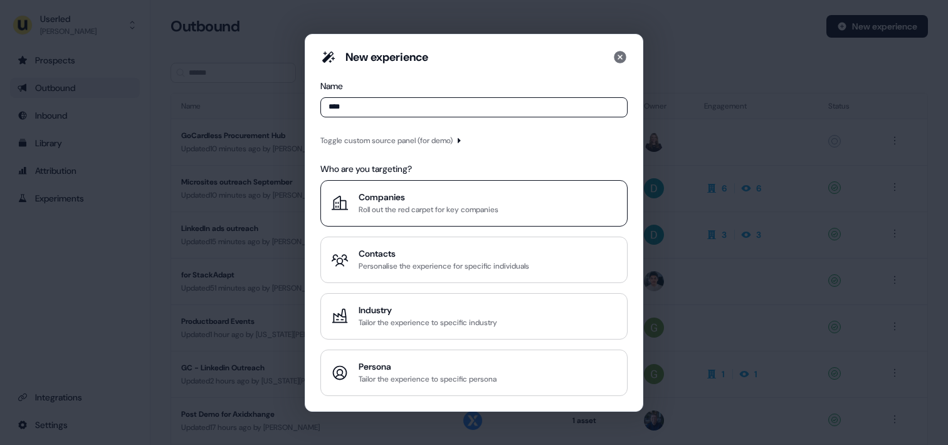
type input "****"
click at [398, 209] on div "Roll out the red carpet for key companies" at bounding box center [429, 209] width 140 height 13
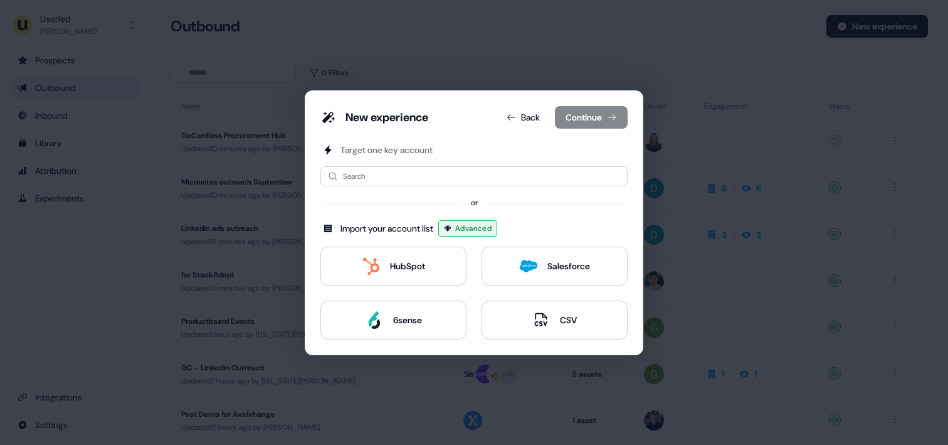
click at [525, 105] on div "New experience Back Continue Target one key account Search or Import your accou…" at bounding box center [474, 222] width 339 height 265
click at [517, 113] on button "Back" at bounding box center [523, 117] width 54 height 23
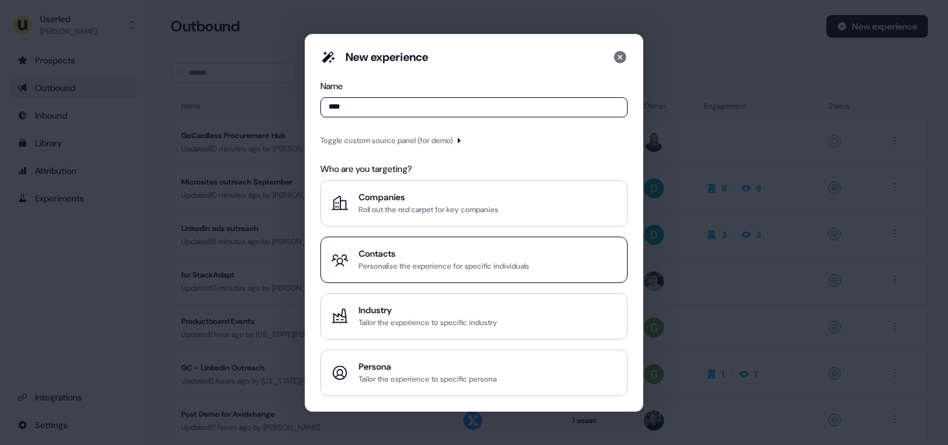
click at [397, 248] on div "Contacts" at bounding box center [444, 253] width 171 height 13
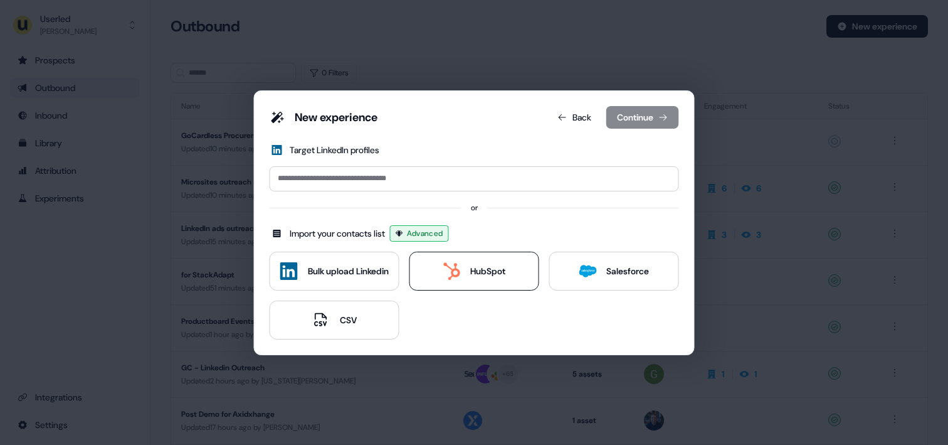
click at [460, 267] on div "HubSpot" at bounding box center [474, 271] width 63 height 18
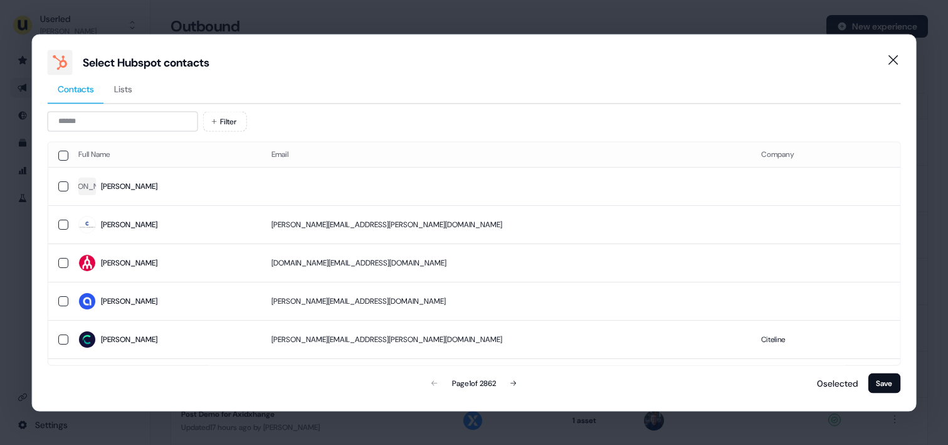
click at [128, 88] on span "Lists" at bounding box center [123, 88] width 18 height 13
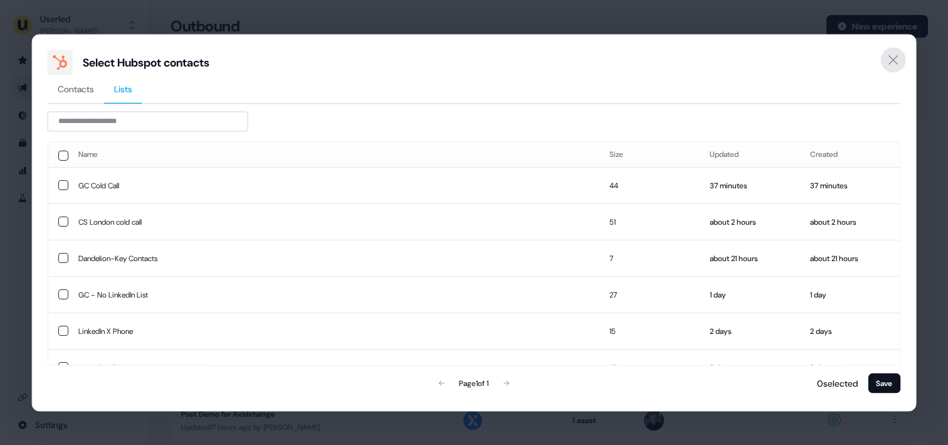
click at [895, 56] on icon "Close" at bounding box center [892, 59] width 15 height 15
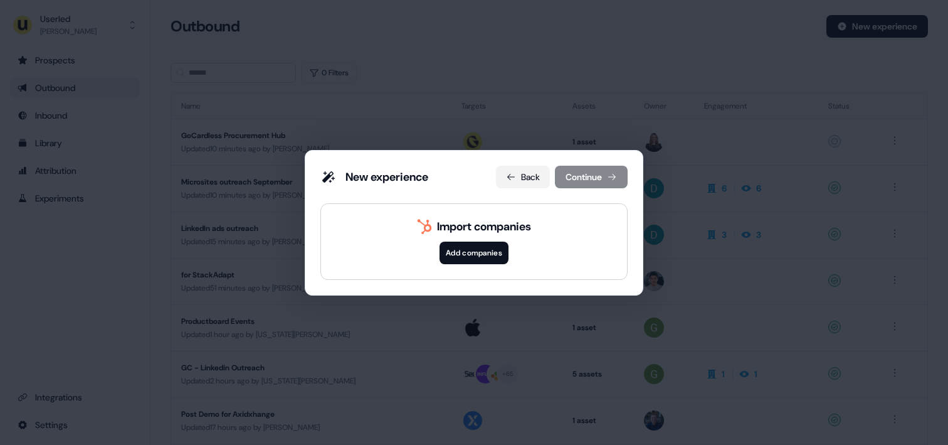
click at [525, 171] on button "Back" at bounding box center [523, 177] width 54 height 23
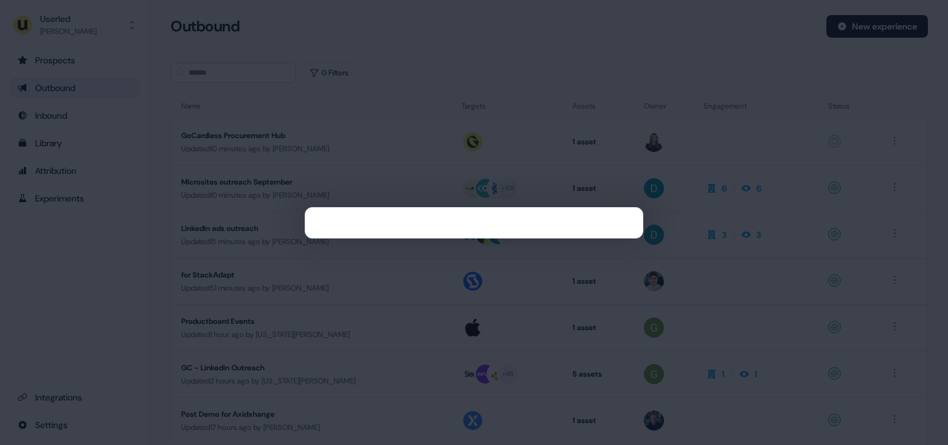
click at [470, 80] on div at bounding box center [474, 222] width 948 height 445
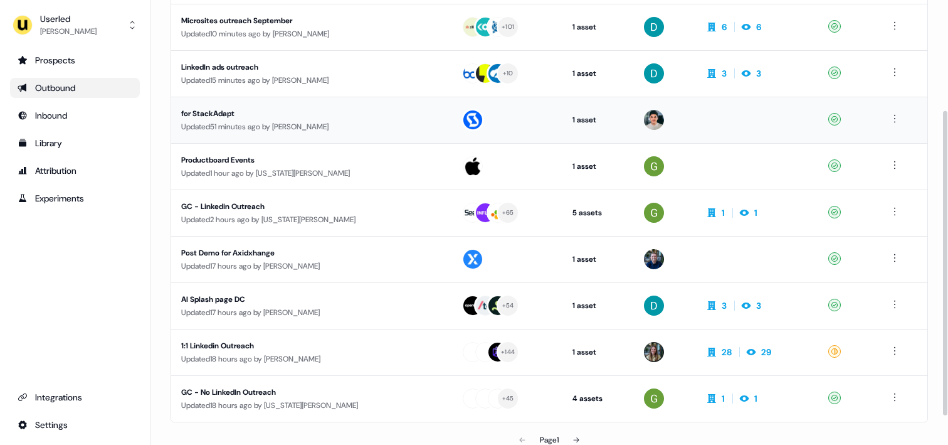
scroll to position [203, 0]
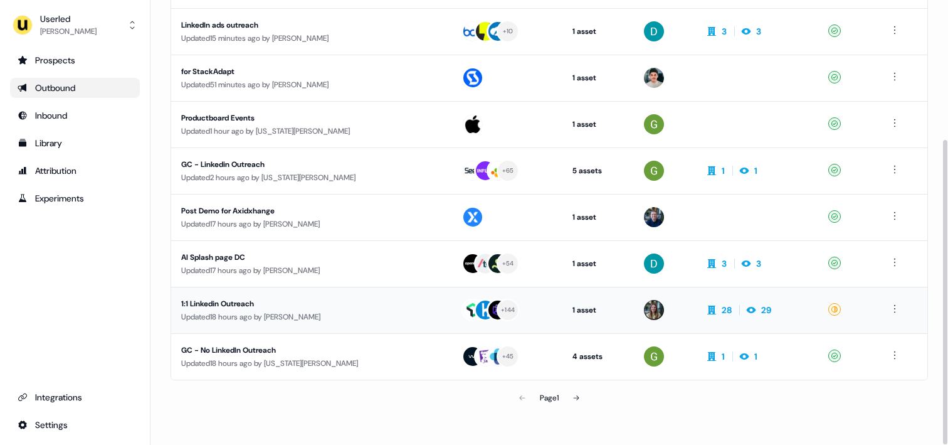
click at [230, 307] on div "1:1 Linkedin Outreach" at bounding box center [299, 303] width 237 height 13
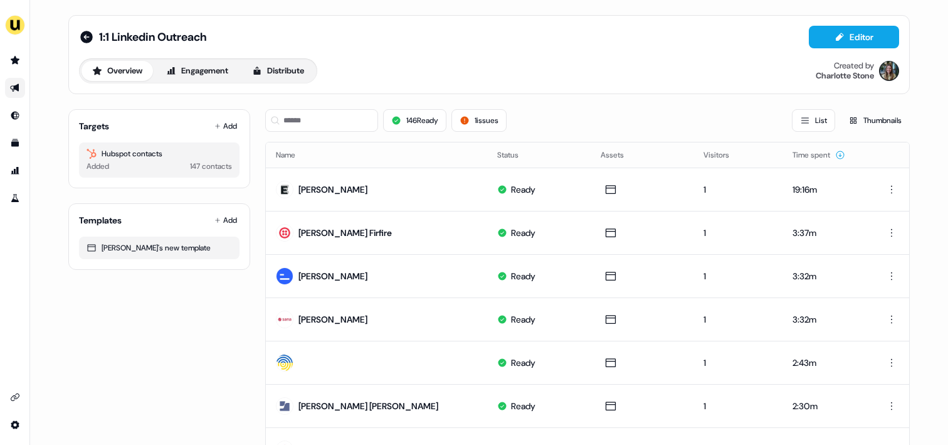
drag, startPoint x: 99, startPoint y: 152, endPoint x: 180, endPoint y: 153, distance: 80.9
click at [180, 153] on div "Hubspot contacts" at bounding box center [159, 153] width 145 height 13
drag, startPoint x: 78, startPoint y: 127, endPoint x: 123, endPoint y: 127, distance: 45.1
click at [123, 127] on div "Targets Add" at bounding box center [159, 126] width 161 height 13
click at [267, 69] on button "Distribute" at bounding box center [277, 71] width 73 height 20
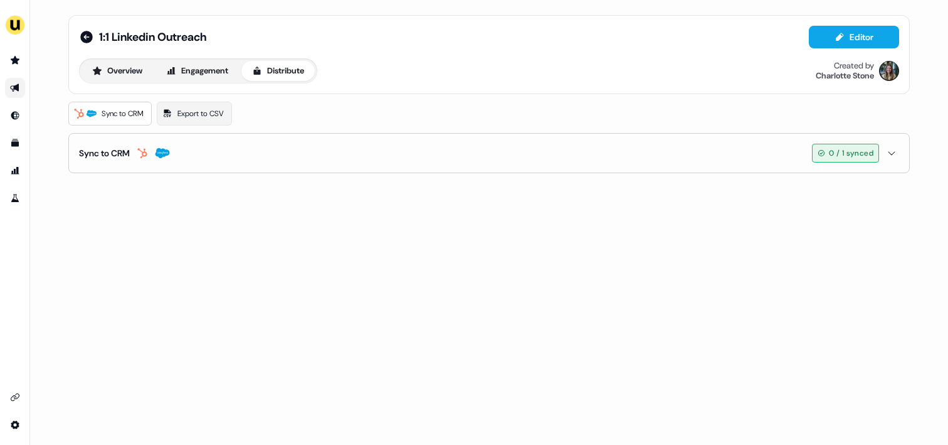
click at [108, 189] on div "1:1 Linkedin Outreach Editor Overview Engagement Distribute Created by [PERSON_…" at bounding box center [489, 222] width 918 height 445
click at [123, 73] on button "Overview" at bounding box center [117, 71] width 71 height 20
